Goal: Task Accomplishment & Management: Complete application form

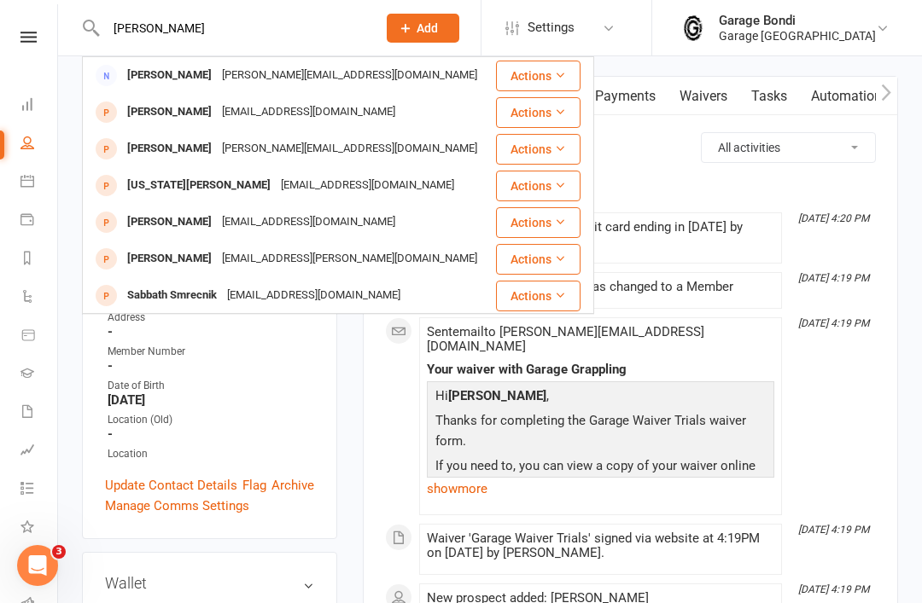
type input "[PERSON_NAME]"
click at [172, 76] on div "[PERSON_NAME]" at bounding box center [169, 75] width 95 height 25
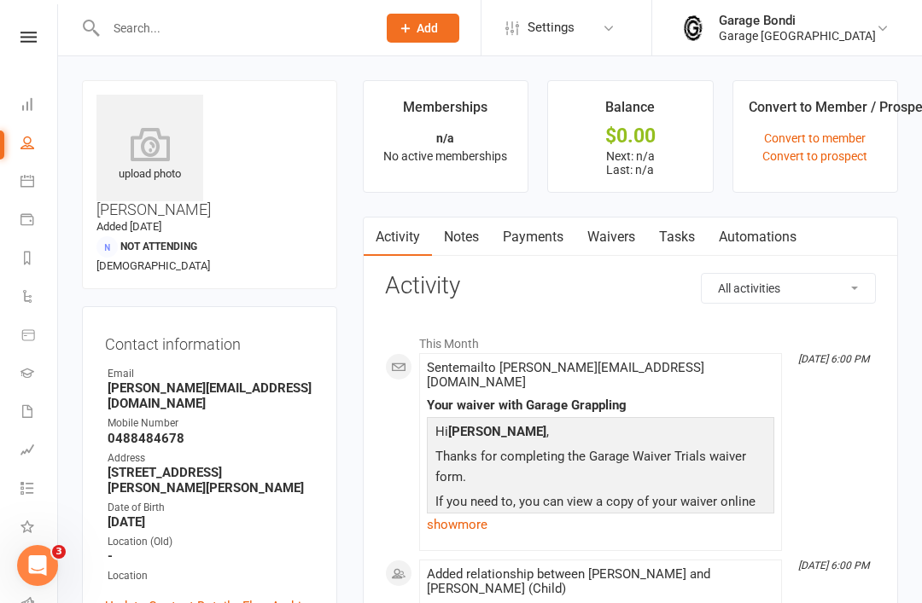
click at [218, 28] on input "text" at bounding box center [233, 28] width 264 height 24
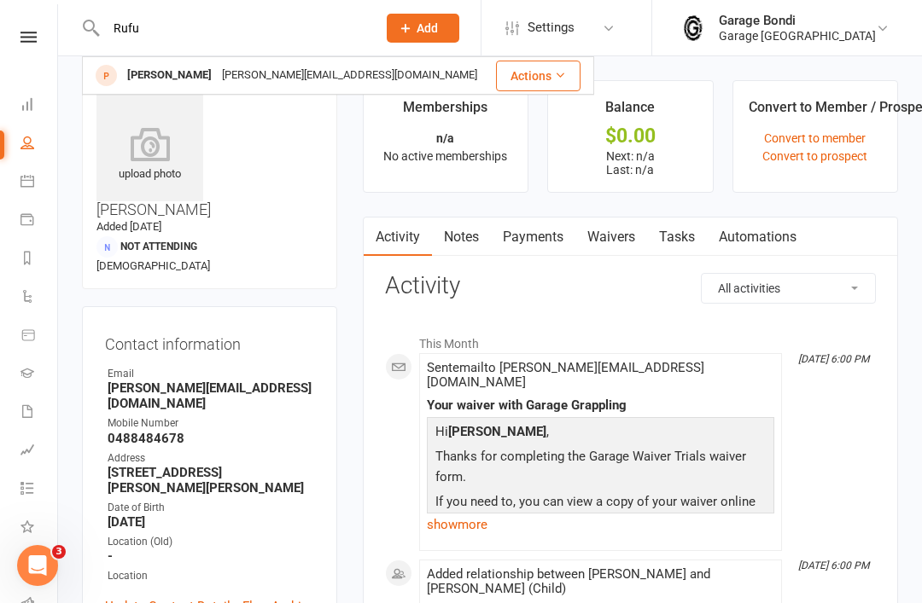
type input "Rufu"
click at [155, 77] on div "[PERSON_NAME]" at bounding box center [169, 75] width 95 height 25
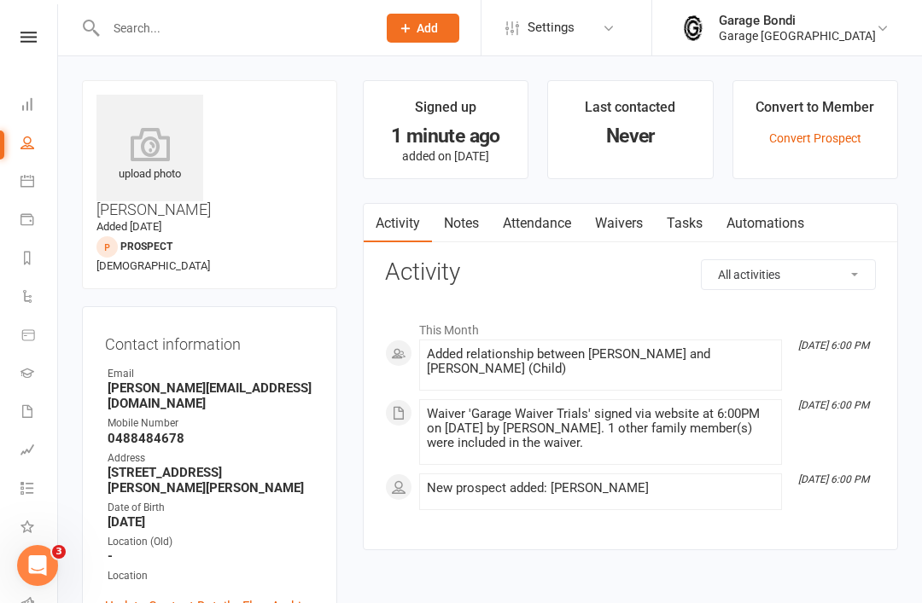
click at [809, 141] on link "Convert Prospect" at bounding box center [815, 138] width 92 height 14
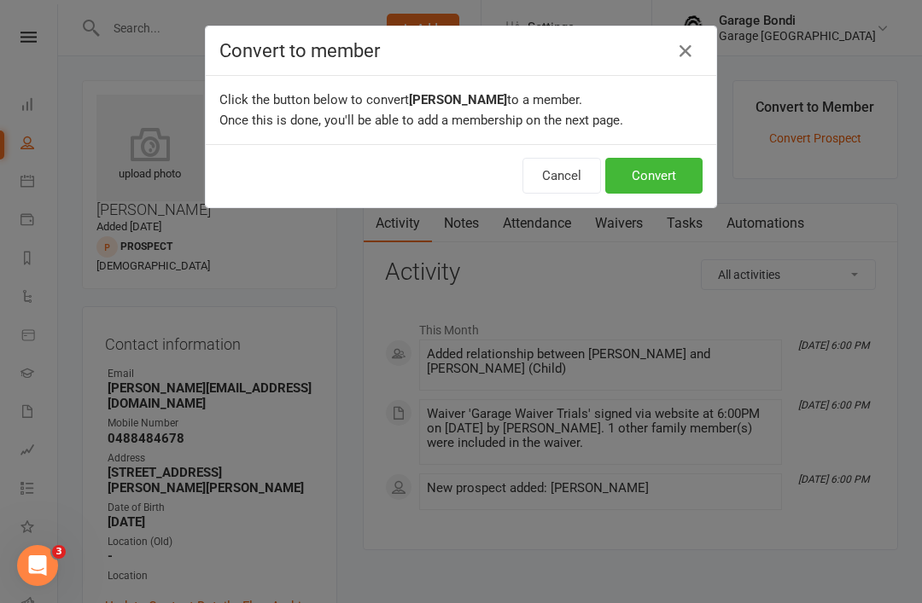
click at [679, 175] on button "Convert" at bounding box center [653, 176] width 97 height 36
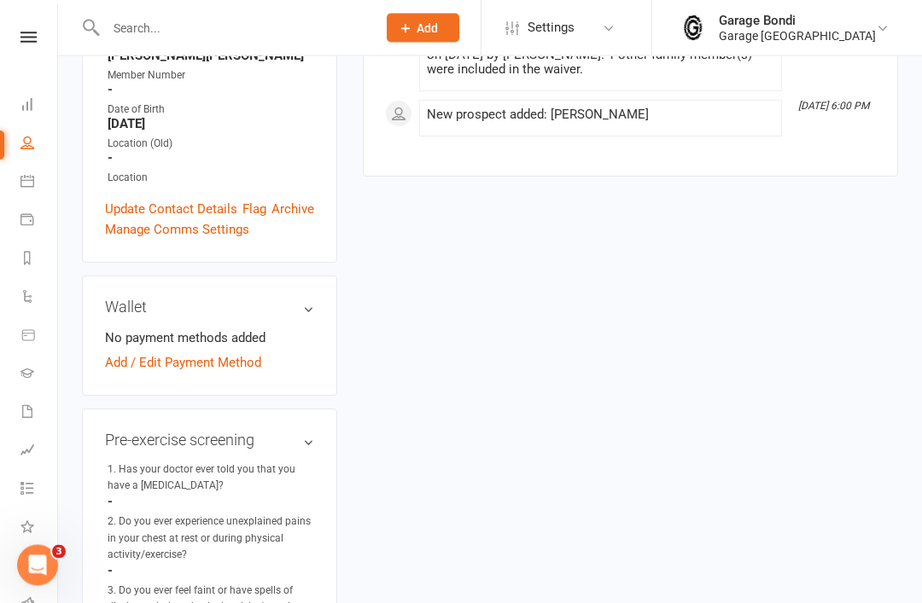
scroll to position [440, 0]
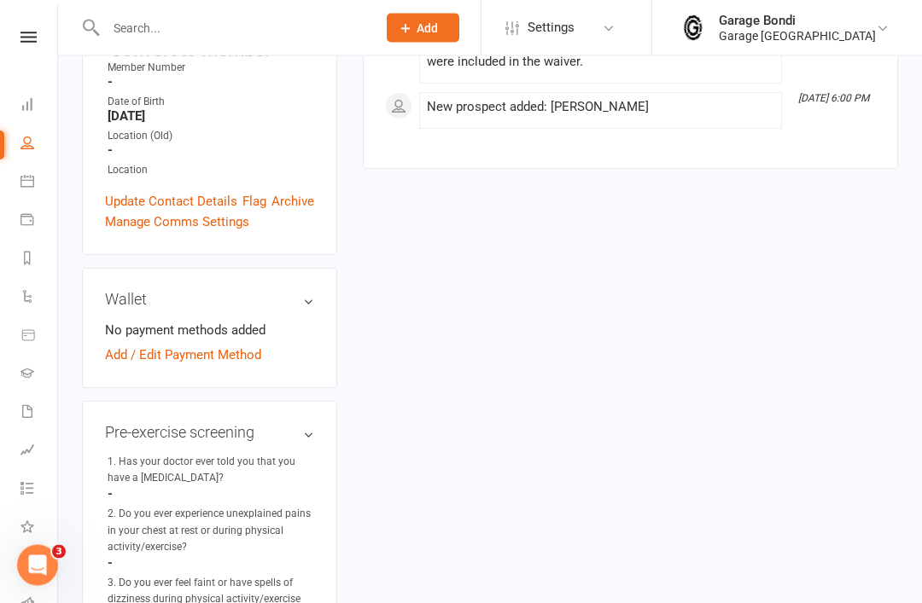
click at [242, 346] on link "Add / Edit Payment Method" at bounding box center [183, 356] width 156 height 20
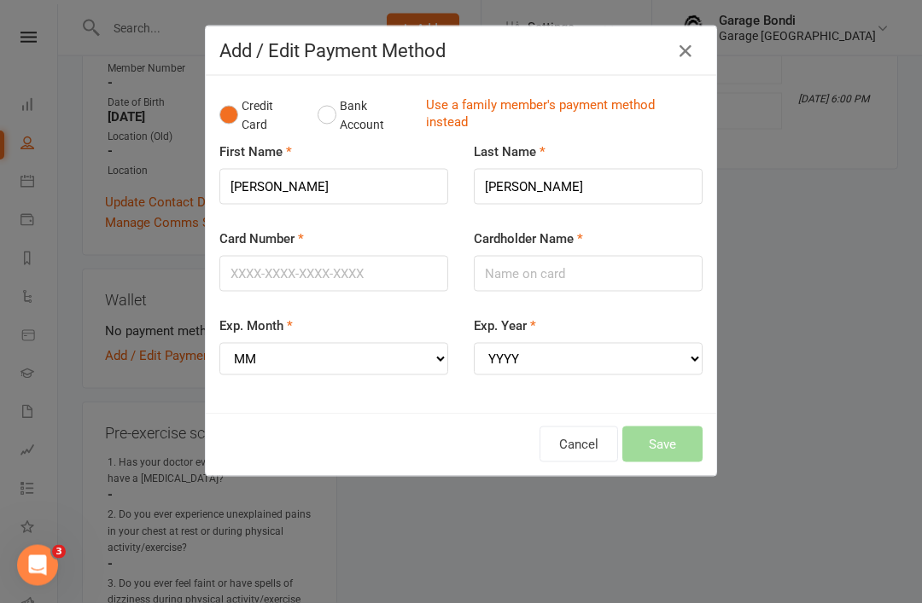
scroll to position [440, 0]
click at [323, 119] on button "Bank Account" at bounding box center [364, 116] width 95 height 52
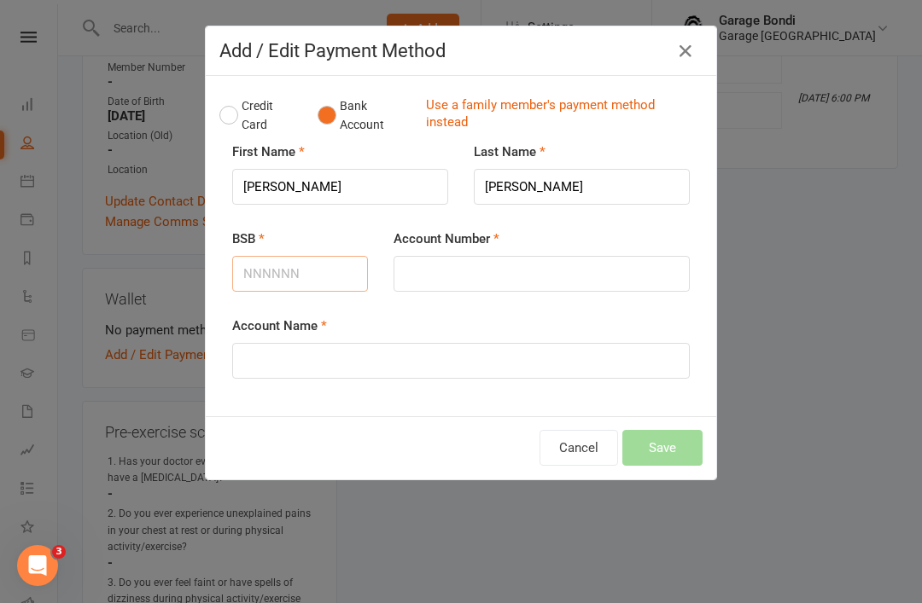
click at [323, 275] on input "BSB" at bounding box center [300, 274] width 136 height 36
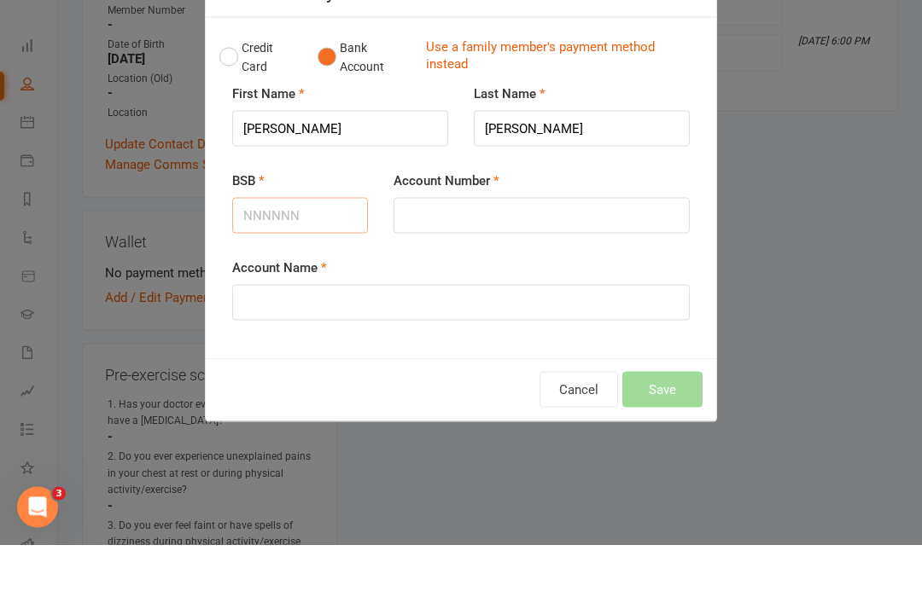
click at [300, 256] on input "BSB" at bounding box center [300, 274] width 136 height 36
type input "9"
type input "012396"
click at [530, 256] on input "Account Number" at bounding box center [541, 274] width 296 height 36
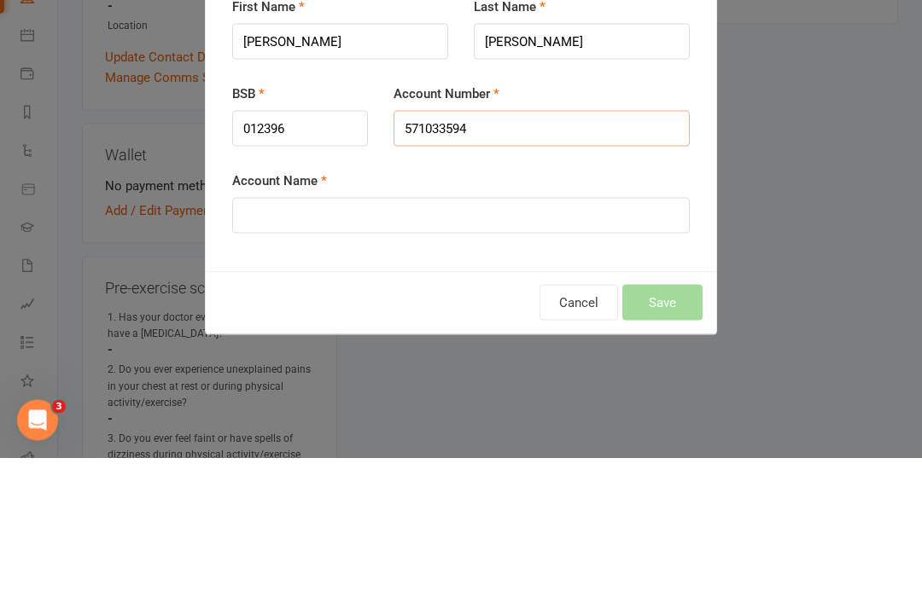
type input "571033594"
click at [418, 343] on input "Account Name" at bounding box center [460, 361] width 457 height 36
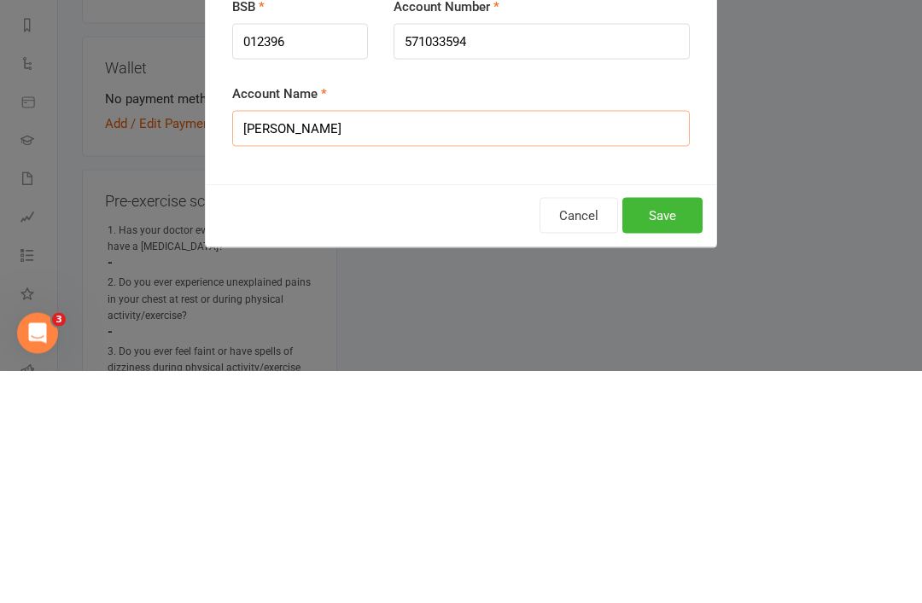
type input "[PERSON_NAME]"
click at [679, 430] on button "Save" at bounding box center [662, 448] width 80 height 36
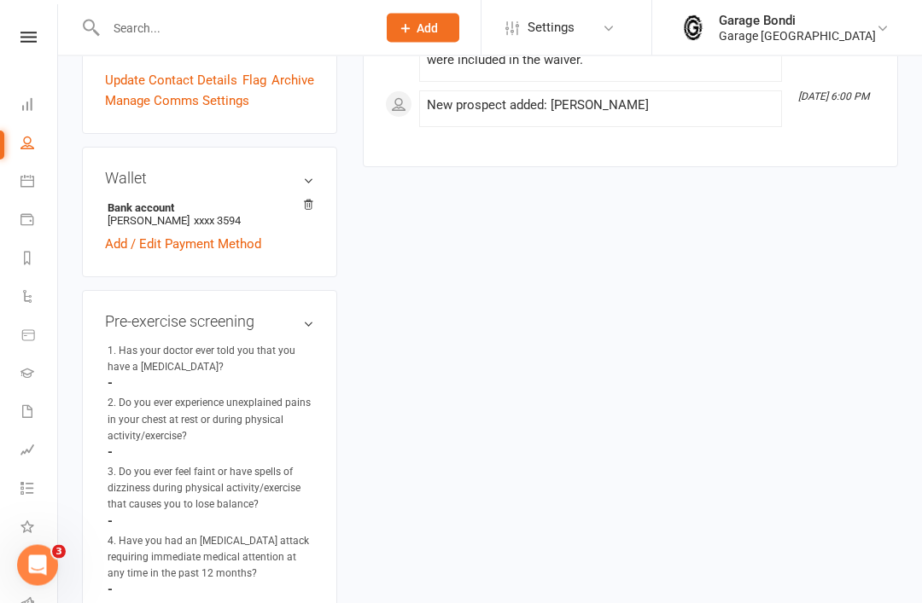
scroll to position [562, 0]
click at [40, 405] on link "Waivers" at bounding box center [39, 413] width 38 height 38
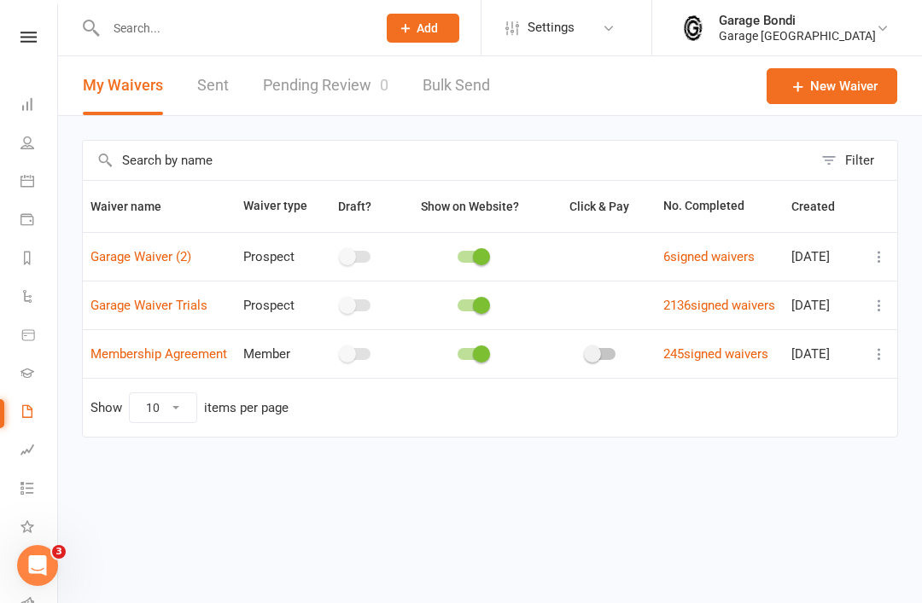
click at [157, 39] on input "text" at bounding box center [233, 28] width 264 height 24
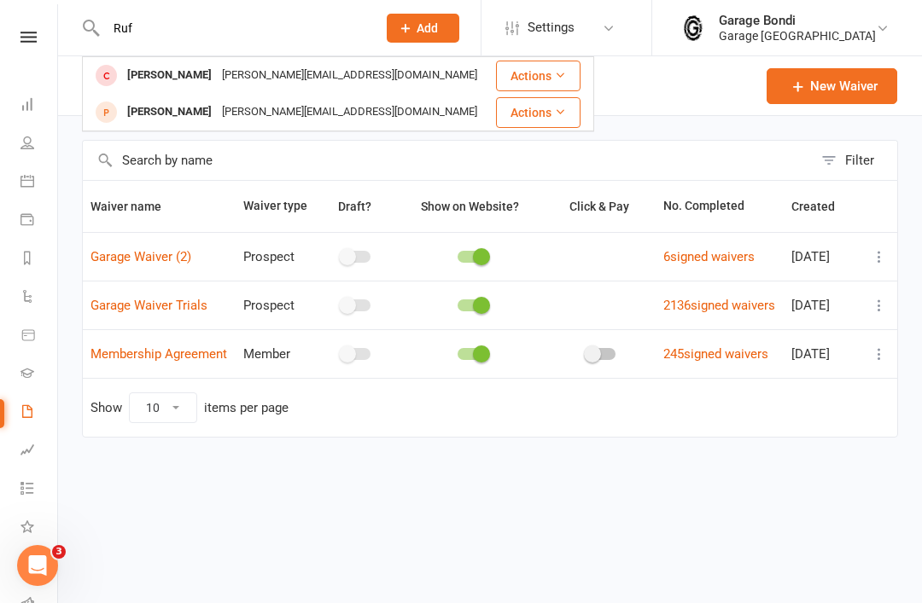
type input "Ruf"
click at [167, 81] on div "[PERSON_NAME]" at bounding box center [169, 75] width 95 height 25
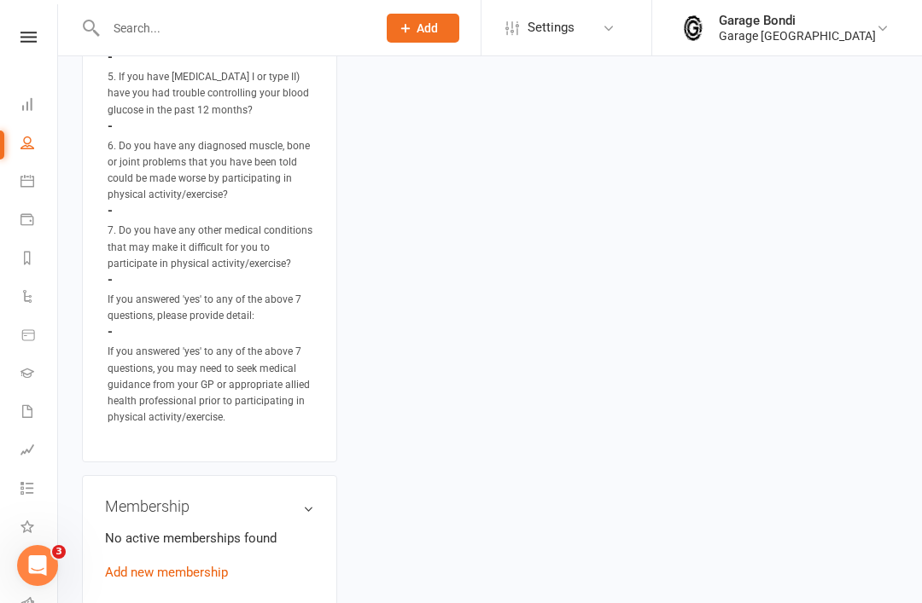
scroll to position [1109, 0]
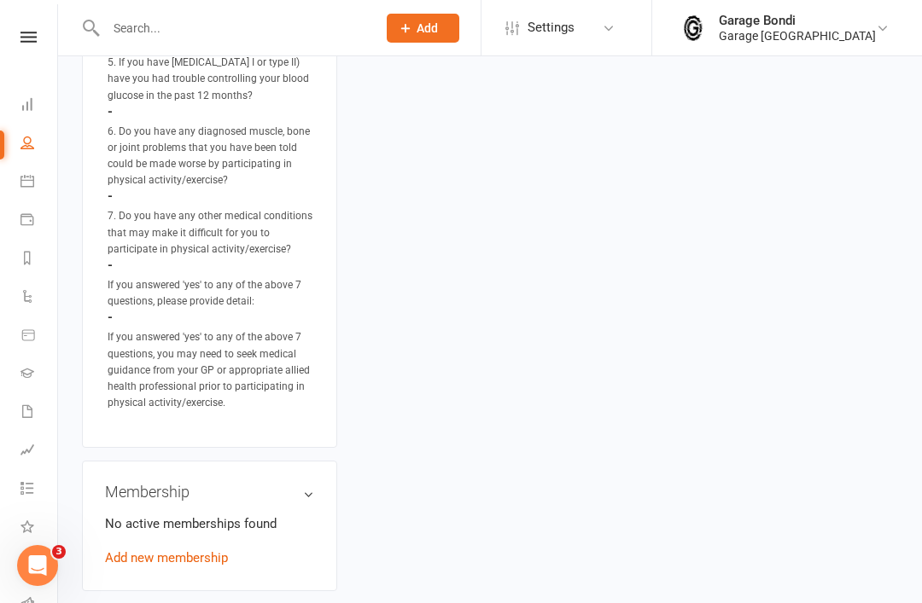
click at [205, 550] on link "Add new membership" at bounding box center [166, 557] width 123 height 15
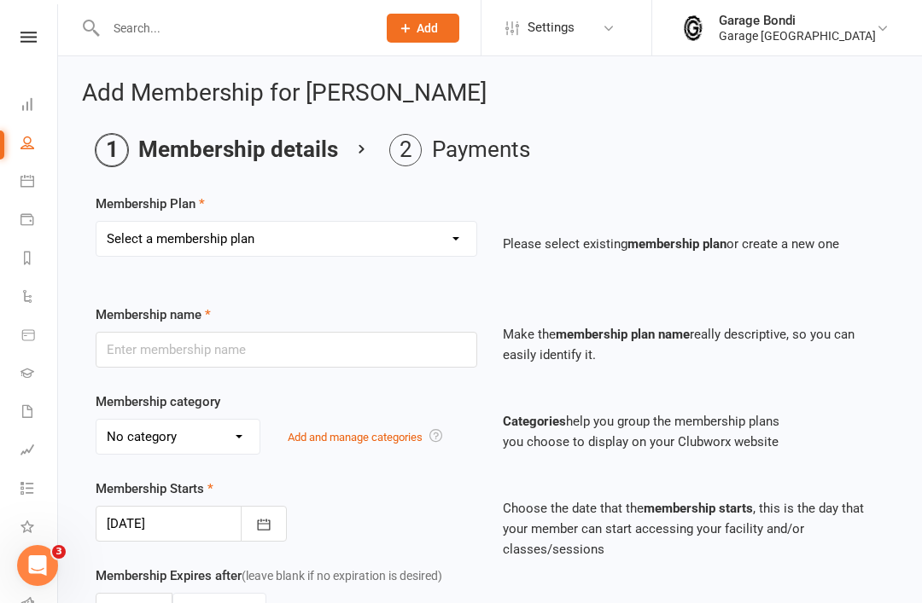
click at [447, 233] on select "Select a membership plan Create new Membership Plan 12 month contract - kids we…" at bounding box center [286, 239] width 380 height 34
select select "3"
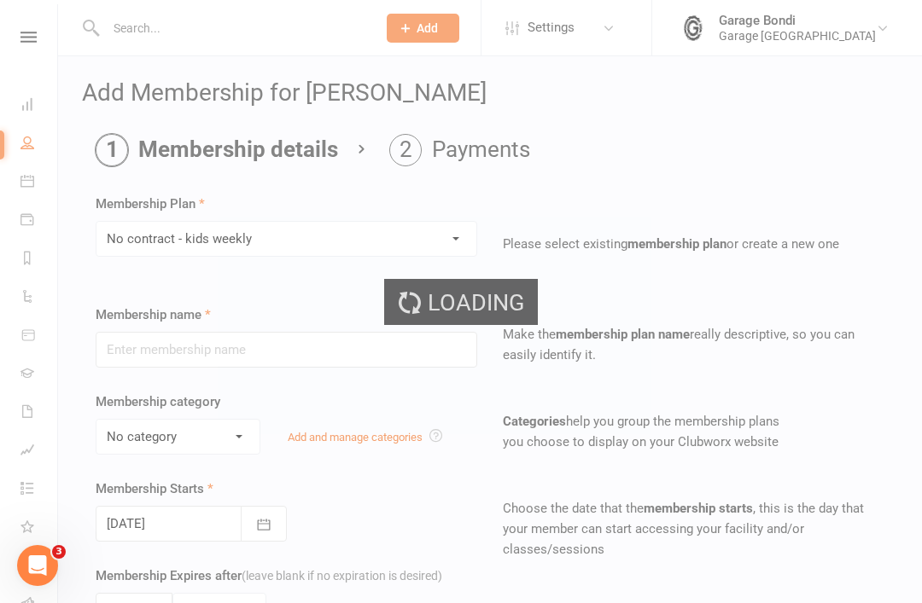
type input "No contract - kids weekly"
select select "3"
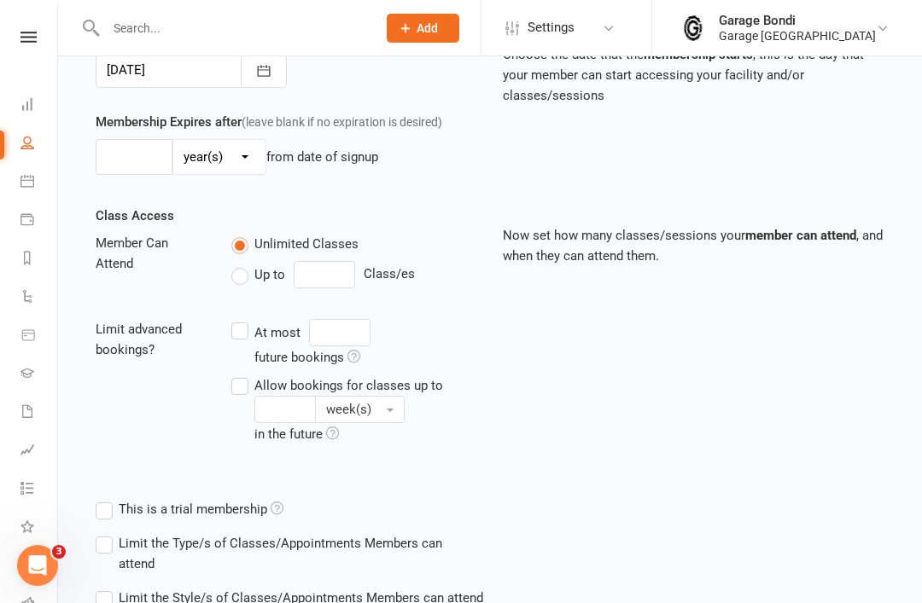
scroll to position [537, 0]
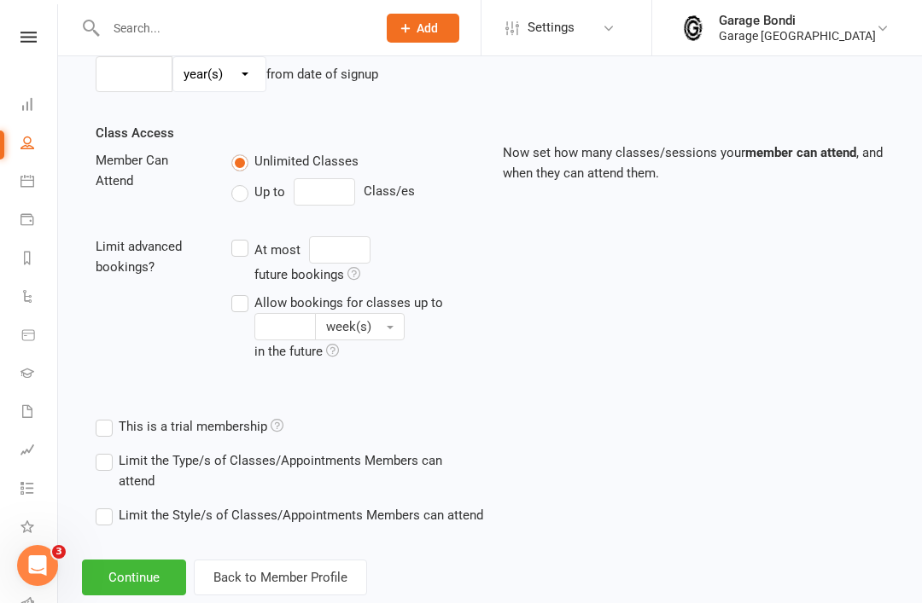
click at [154, 573] on button "Continue" at bounding box center [134, 578] width 104 height 36
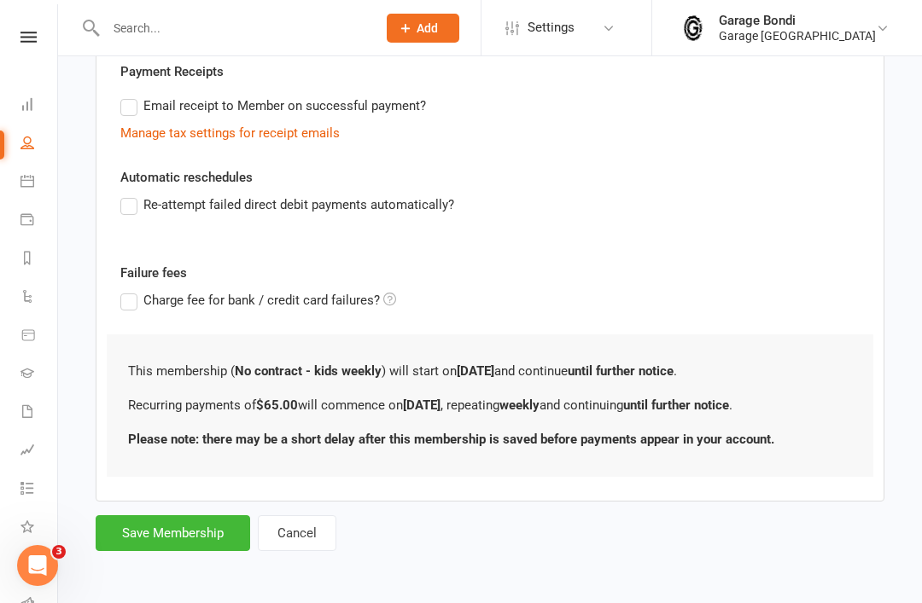
scroll to position [0, 0]
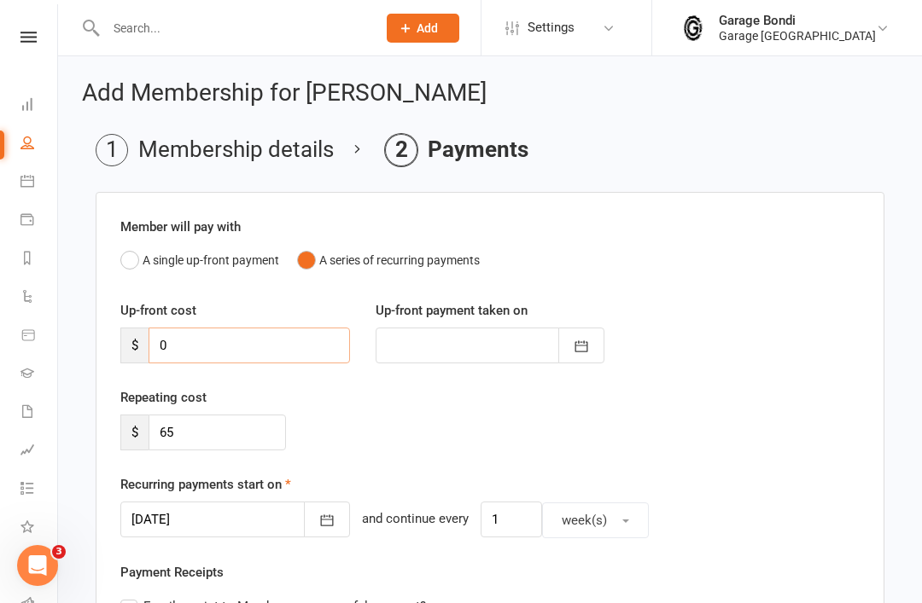
click at [210, 339] on input "0" at bounding box center [248, 346] width 201 height 36
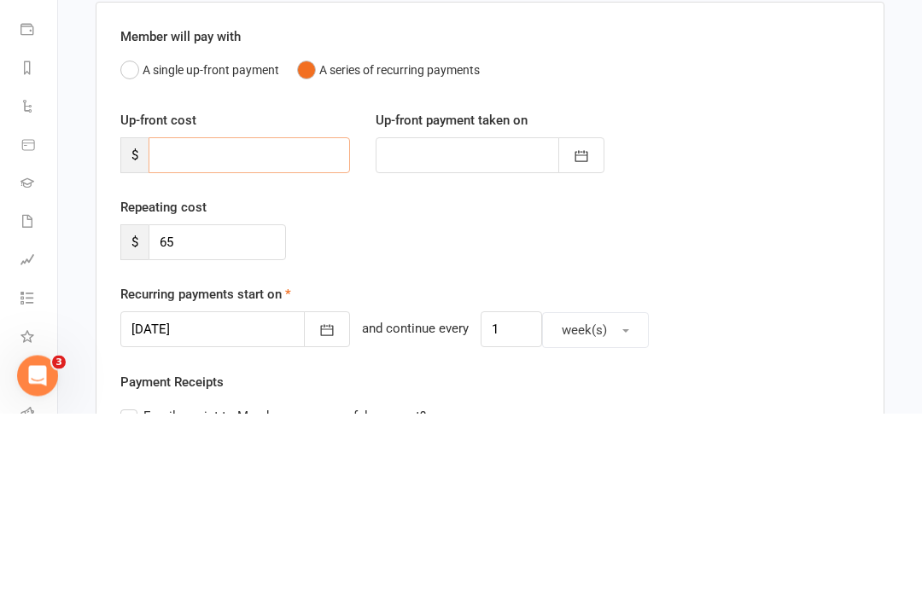
type input "9"
type input "[DATE]"
type input "9"
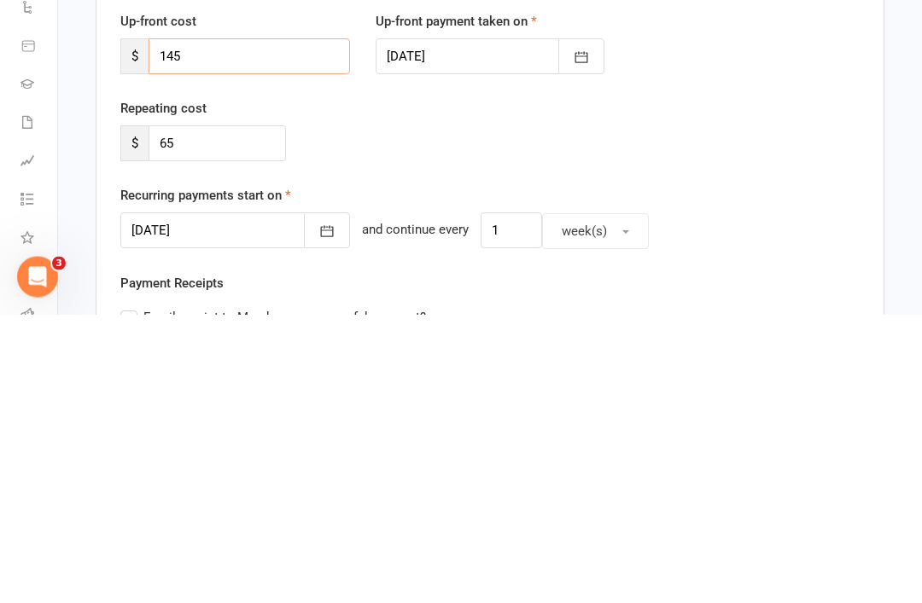
type input "145"
click at [318, 512] on icon "button" at bounding box center [326, 520] width 17 height 17
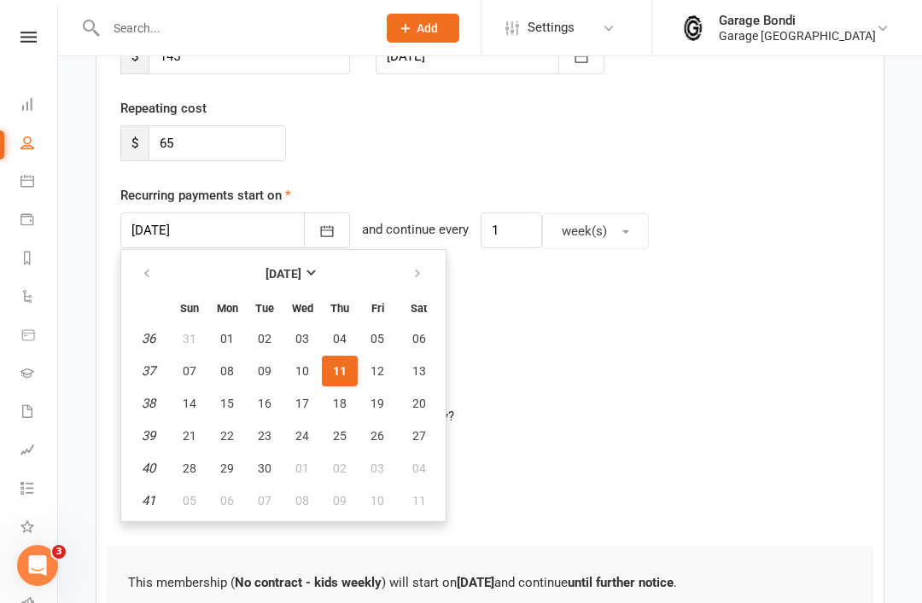
scroll to position [494, 0]
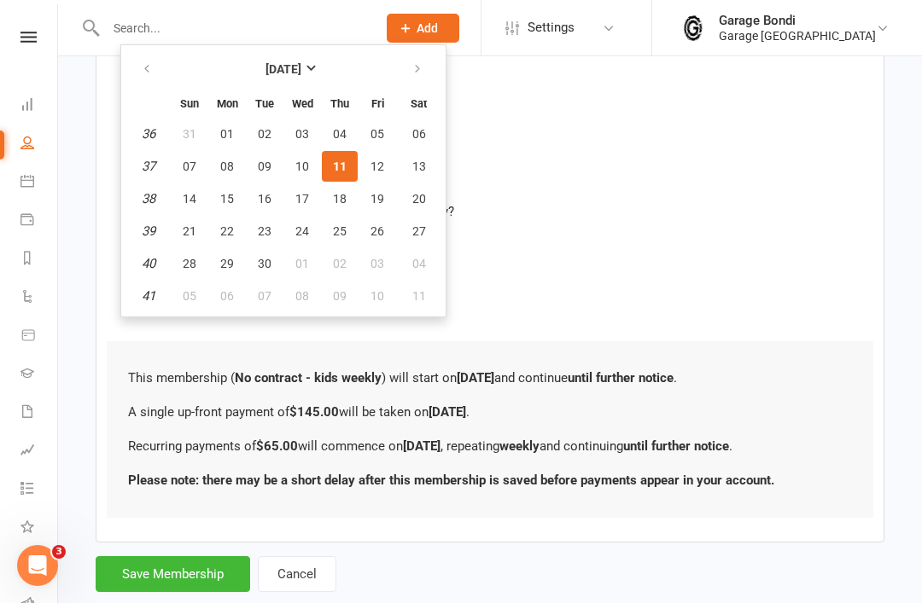
click at [345, 201] on span "18" at bounding box center [340, 199] width 14 height 14
type input "[DATE]"
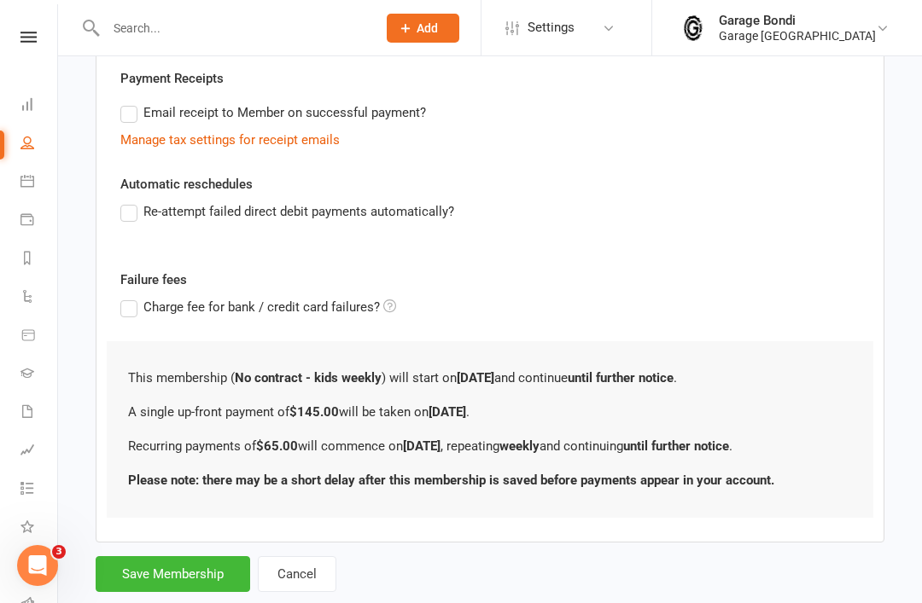
click at [140, 218] on label "Re-attempt failed direct debit payments automatically?" at bounding box center [287, 211] width 334 height 20
click at [131, 201] on input "Re-attempt failed direct debit payments automatically?" at bounding box center [125, 201] width 11 height 0
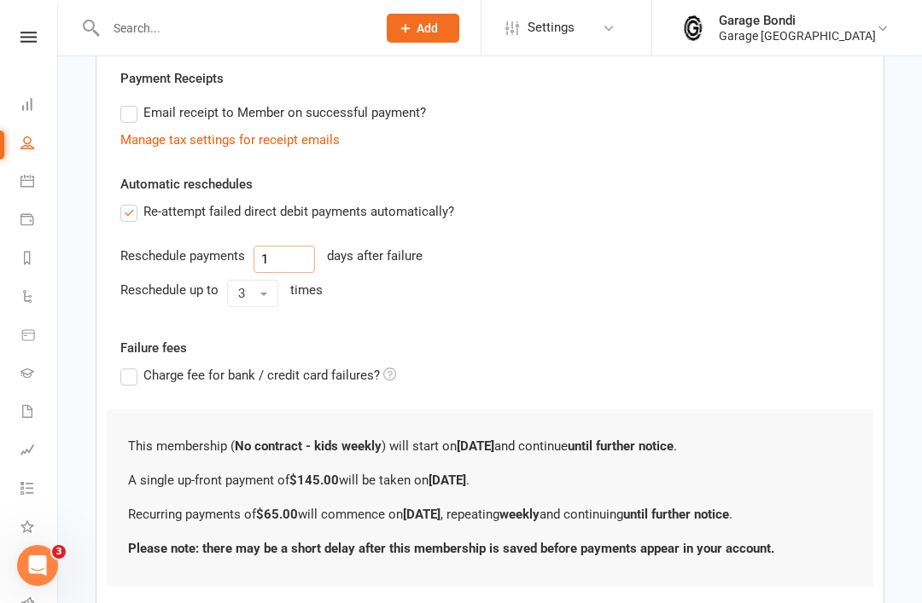
click at [288, 254] on input "1" at bounding box center [283, 259] width 61 height 27
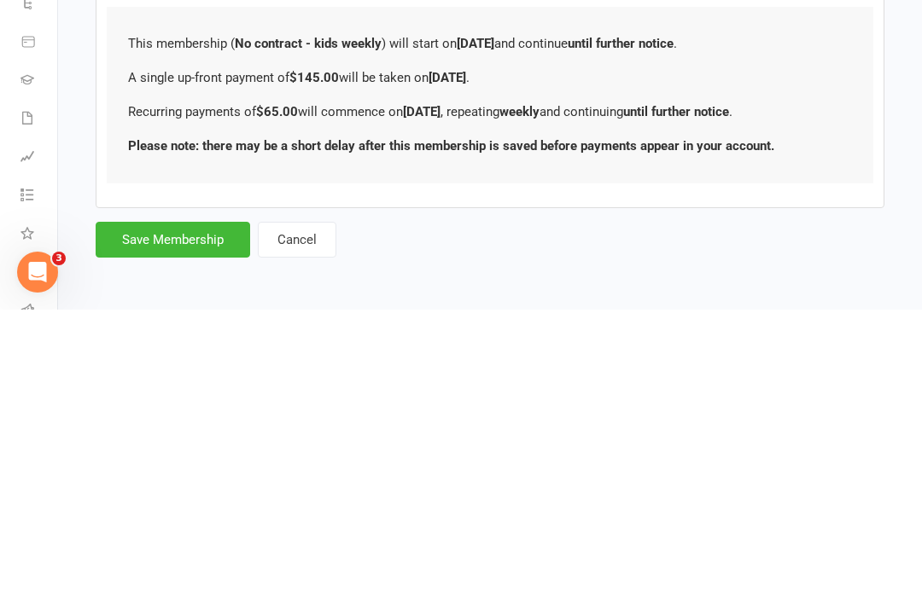
scroll to position [617, 0]
type input "3"
click at [184, 515] on button "Save Membership" at bounding box center [173, 533] width 154 height 36
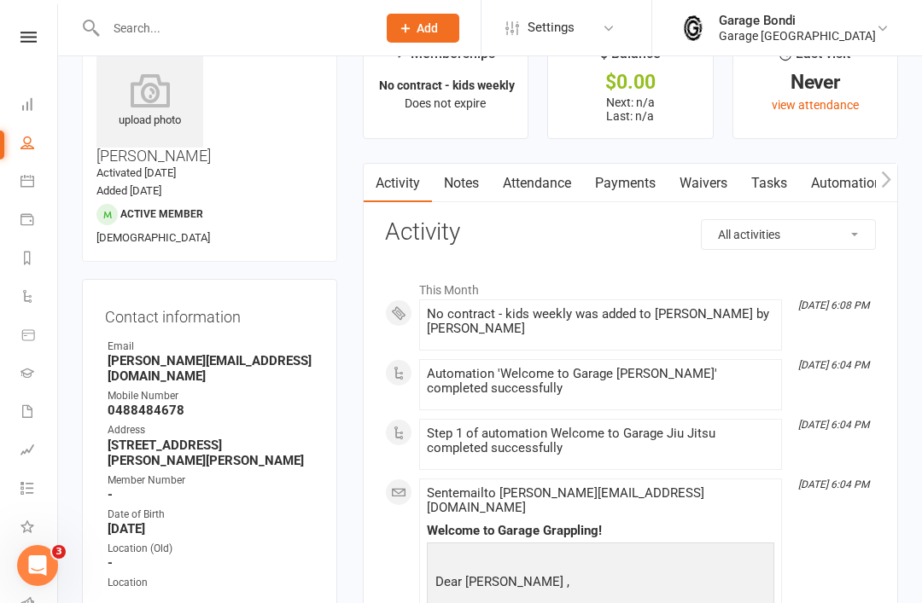
scroll to position [55, 0]
